Goal: Communication & Community: Participate in discussion

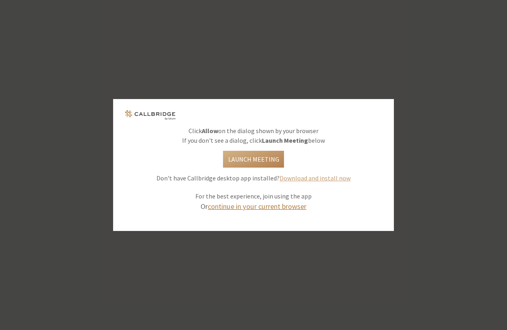
click at [254, 208] on link "continue in your current browser" at bounding box center [257, 206] width 99 height 9
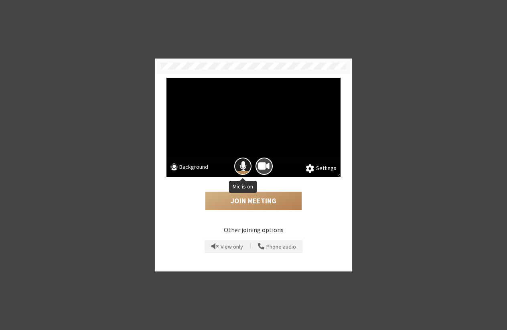
click at [242, 163] on span "Mic is on" at bounding box center [243, 166] width 7 height 11
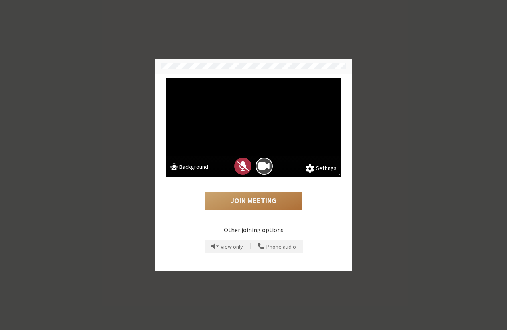
click at [246, 195] on button "Join Meeting" at bounding box center [253, 201] width 96 height 18
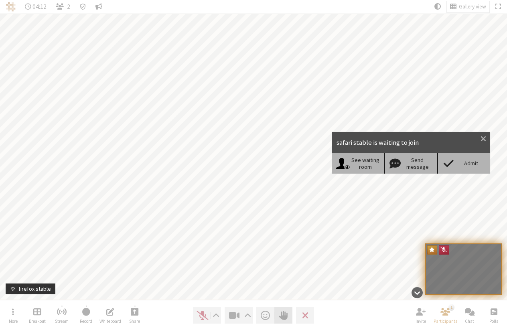
click at [459, 168] on div "Admit" at bounding box center [463, 163] width 53 height 20
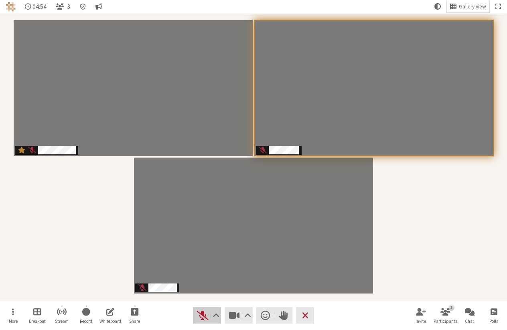
click at [198, 318] on span "Unmute (⌘+Shift+A)" at bounding box center [202, 315] width 11 height 11
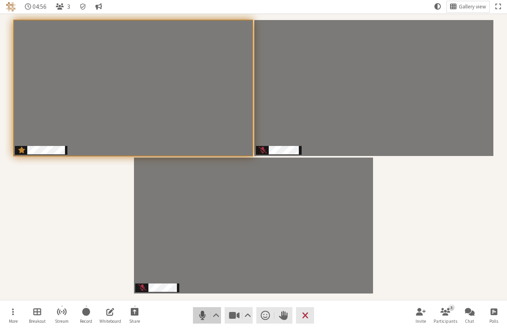
click at [206, 315] on span "Mute (⌘+Shift+A)" at bounding box center [202, 315] width 11 height 11
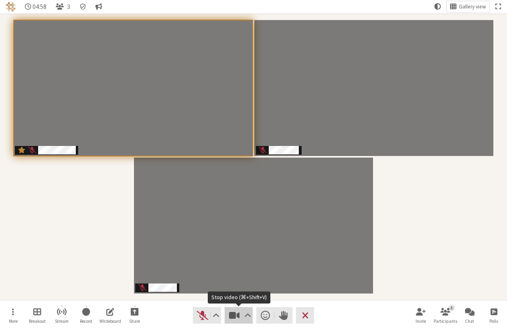
click at [229, 315] on span "Stop video (⌘+Shift+V)" at bounding box center [234, 315] width 11 height 11
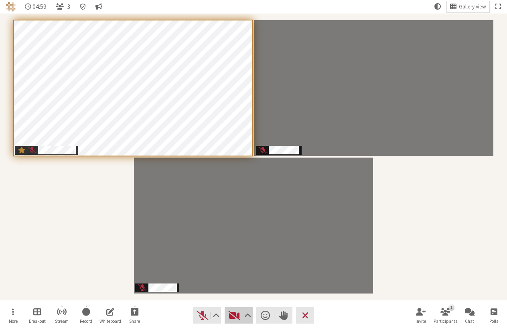
click at [231, 314] on span "Start video (⌘+Shift+V)" at bounding box center [234, 315] width 11 height 11
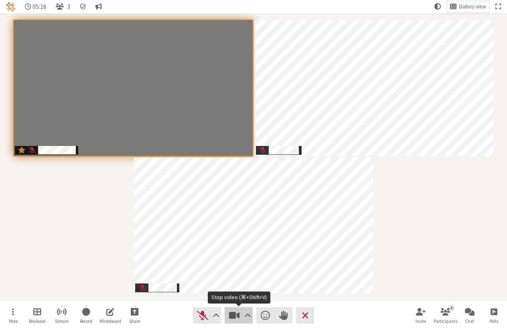
click at [236, 316] on span "Stop video (⌘+Shift+V)" at bounding box center [234, 315] width 11 height 11
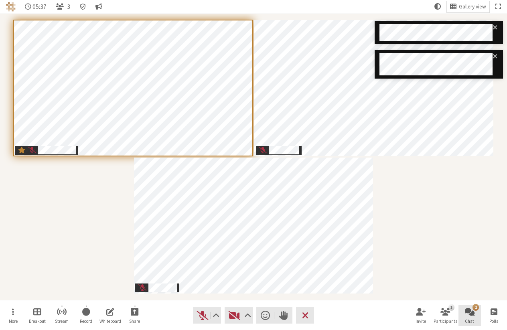
click at [468, 307] on button "2 Chat" at bounding box center [470, 316] width 22 height 22
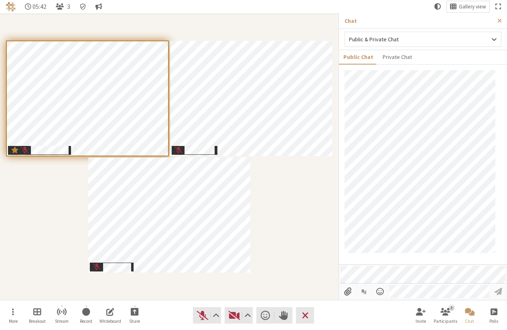
scroll to position [21, 0]
click at [136, 313] on span "Start sharing" at bounding box center [135, 311] width 8 height 9
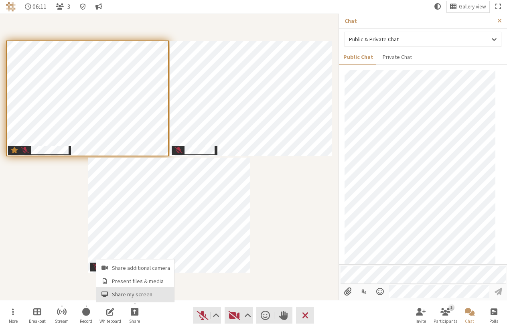
click at [138, 297] on span "Share my screen" at bounding box center [141, 295] width 58 height 6
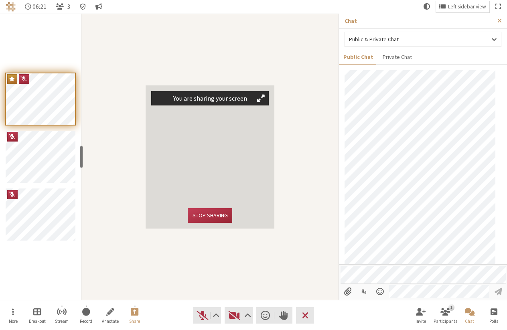
click at [221, 224] on div "You are sharing your screen Stop sharing" at bounding box center [210, 156] width 129 height 143
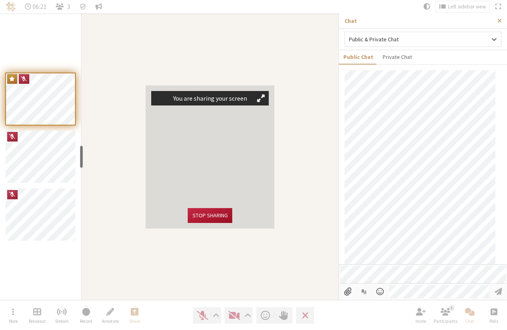
click at [214, 212] on button "Stop sharing" at bounding box center [210, 215] width 44 height 15
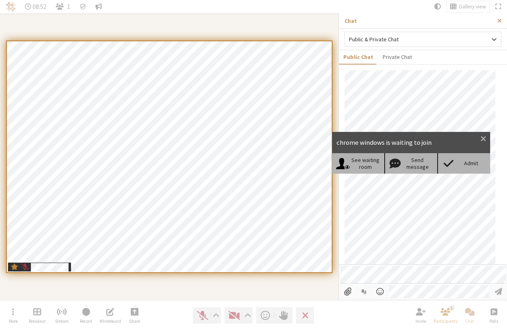
click at [453, 158] on span at bounding box center [449, 163] width 14 height 11
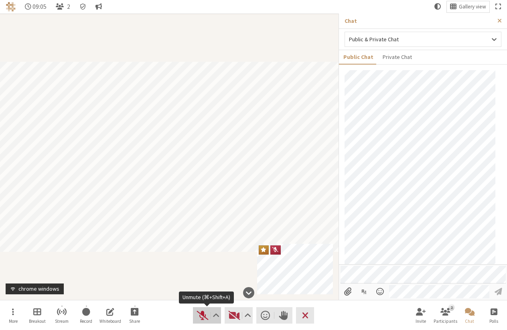
click at [203, 317] on span "Unmute (⌘+Shift+A)" at bounding box center [202, 315] width 11 height 11
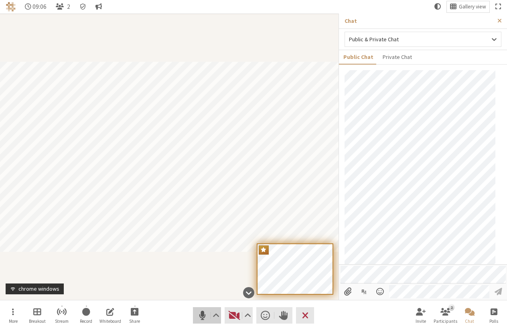
click at [203, 316] on span "Mute (⌘+Shift+A)" at bounding box center [202, 315] width 11 height 11
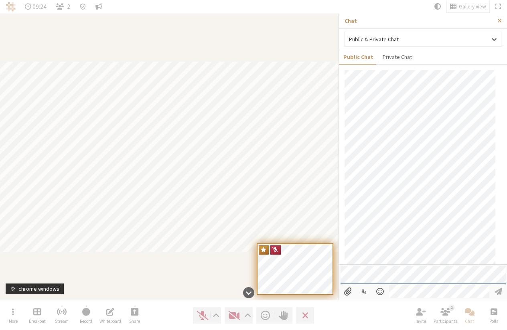
scroll to position [340, 0]
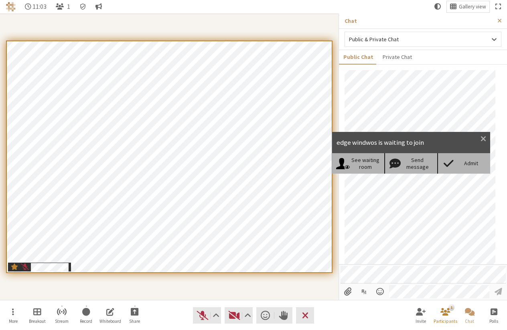
click at [447, 164] on span at bounding box center [449, 163] width 14 height 11
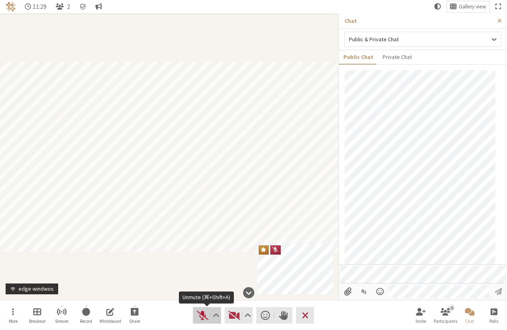
click at [203, 315] on span "Unmute (⌘+Shift+A)" at bounding box center [202, 315] width 11 height 11
click at [205, 316] on span "Mute (⌘+Shift+A)" at bounding box center [202, 315] width 11 height 11
click at [206, 319] on span "Unmute (⌘+Shift+A)" at bounding box center [202, 315] width 11 height 11
drag, startPoint x: 207, startPoint y: 316, endPoint x: 225, endPoint y: 314, distance: 17.4
click at [208, 316] on span "Mute (⌘+Shift+A)" at bounding box center [202, 315] width 11 height 11
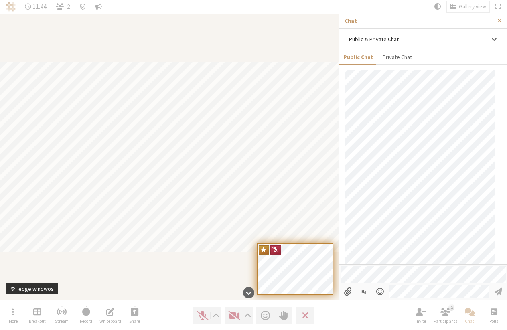
scroll to position [514, 0]
